Goal: Task Accomplishment & Management: Manage account settings

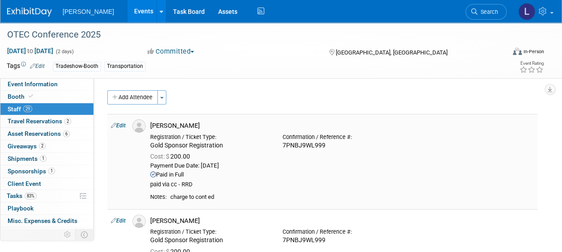
drag, startPoint x: 153, startPoint y: 142, endPoint x: 224, endPoint y: 142, distance: 71.1
click at [224, 142] on div "Gold Sponsor Registration" at bounding box center [209, 146] width 119 height 8
copy div "Gold Sponsor Registration"
click at [122, 97] on button "Add Attendee" at bounding box center [132, 97] width 51 height 14
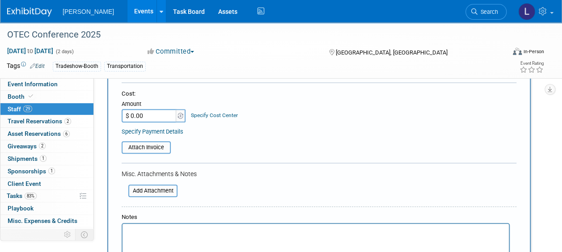
scroll to position [47, 0]
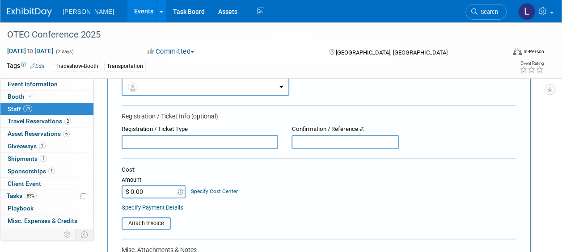
click at [143, 140] on input "text" at bounding box center [200, 142] width 156 height 14
paste input "Gold Sponsor Registration"
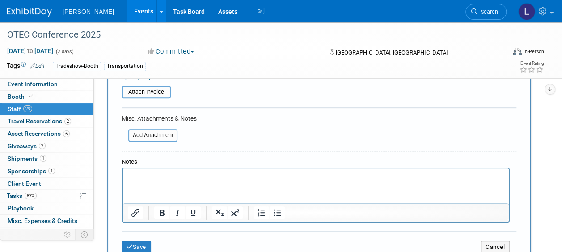
scroll to position [179, 0]
type input "Gold Sponsor Registration"
click at [151, 181] on html at bounding box center [315, 174] width 386 height 13
click at [127, 242] on button "Save" at bounding box center [136, 246] width 29 height 13
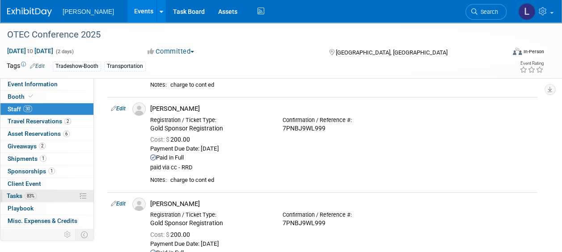
click at [27, 193] on span "83%" at bounding box center [31, 196] width 12 height 7
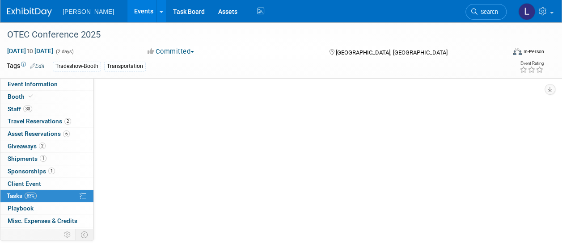
scroll to position [0, 0]
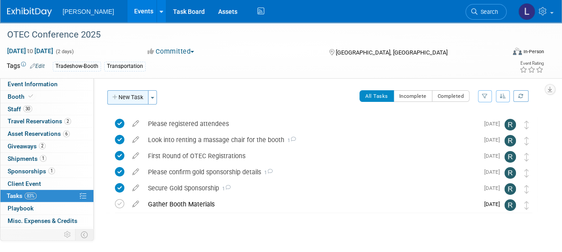
click at [131, 99] on button "New Task" at bounding box center [127, 97] width 41 height 14
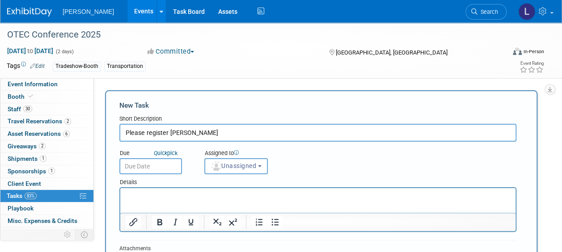
type input "Please register [PERSON_NAME]"
click at [149, 163] on input "text" at bounding box center [150, 166] width 63 height 16
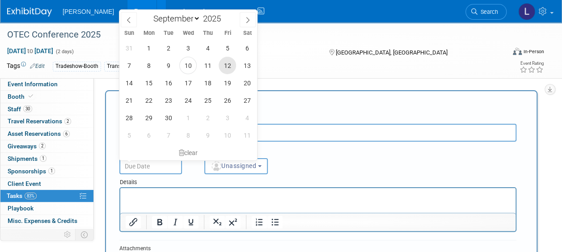
click at [229, 69] on span "12" at bounding box center [227, 65] width 17 height 17
type input "[DATE]"
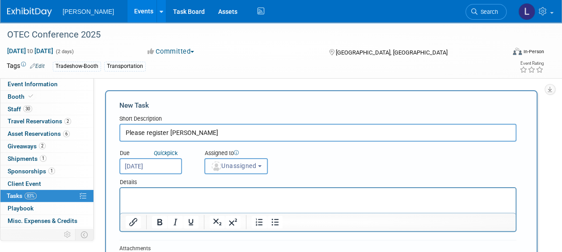
click at [238, 162] on button "Unassigned" at bounding box center [235, 166] width 63 height 16
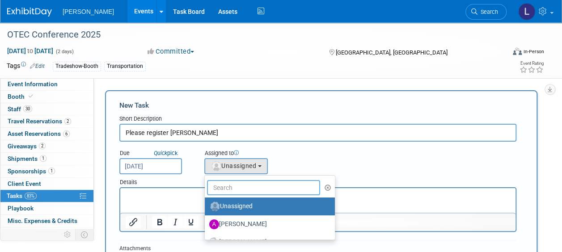
click at [240, 190] on input "text" at bounding box center [263, 187] width 113 height 15
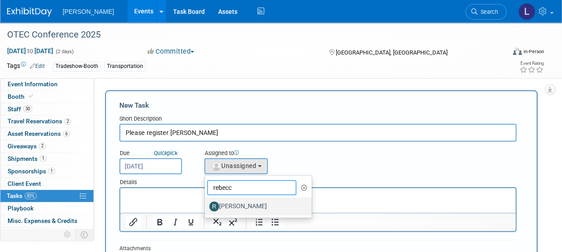
type input "rebecc"
click at [240, 203] on label "[PERSON_NAME]" at bounding box center [255, 206] width 93 height 14
click at [206, 203] on input "[PERSON_NAME]" at bounding box center [203, 205] width 6 height 6
select select "844a177d-a181-44ff-a72a-5731d68e4351"
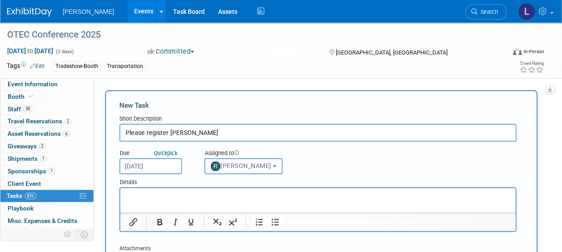
click at [212, 201] on html at bounding box center [317, 194] width 395 height 13
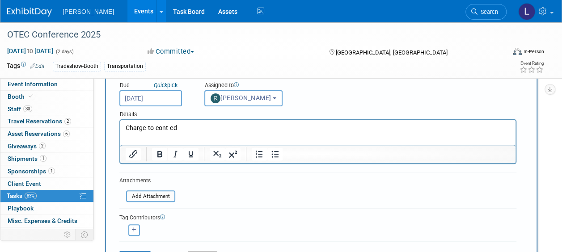
scroll to position [71, 0]
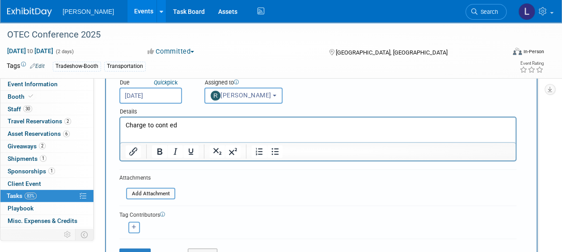
click at [137, 224] on button "button" at bounding box center [134, 228] width 12 height 12
select select
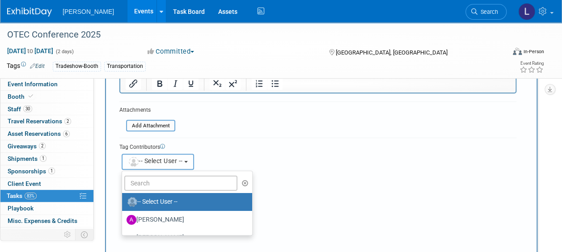
scroll to position [139, 0]
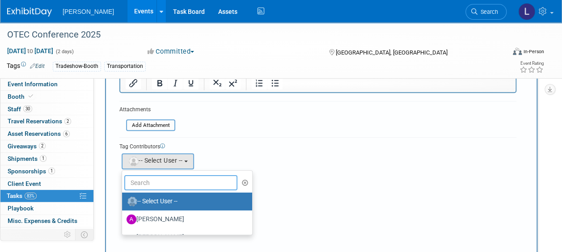
click at [151, 181] on input "text" at bounding box center [180, 182] width 113 height 15
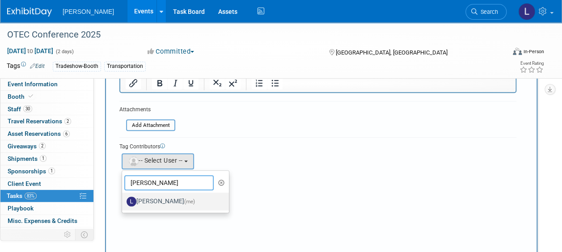
type input "[PERSON_NAME]"
click at [159, 201] on label "[PERSON_NAME] (me)" at bounding box center [172, 201] width 93 height 14
click at [123, 201] on input "[PERSON_NAME] (me)" at bounding box center [121, 201] width 6 height 6
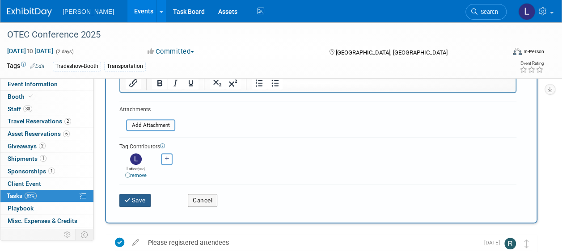
click at [140, 198] on button "Save" at bounding box center [134, 200] width 31 height 13
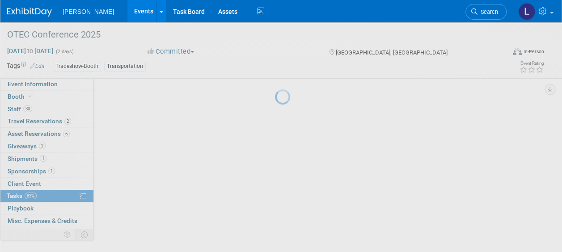
scroll to position [41, 0]
